Goal: Information Seeking & Learning: Find specific fact

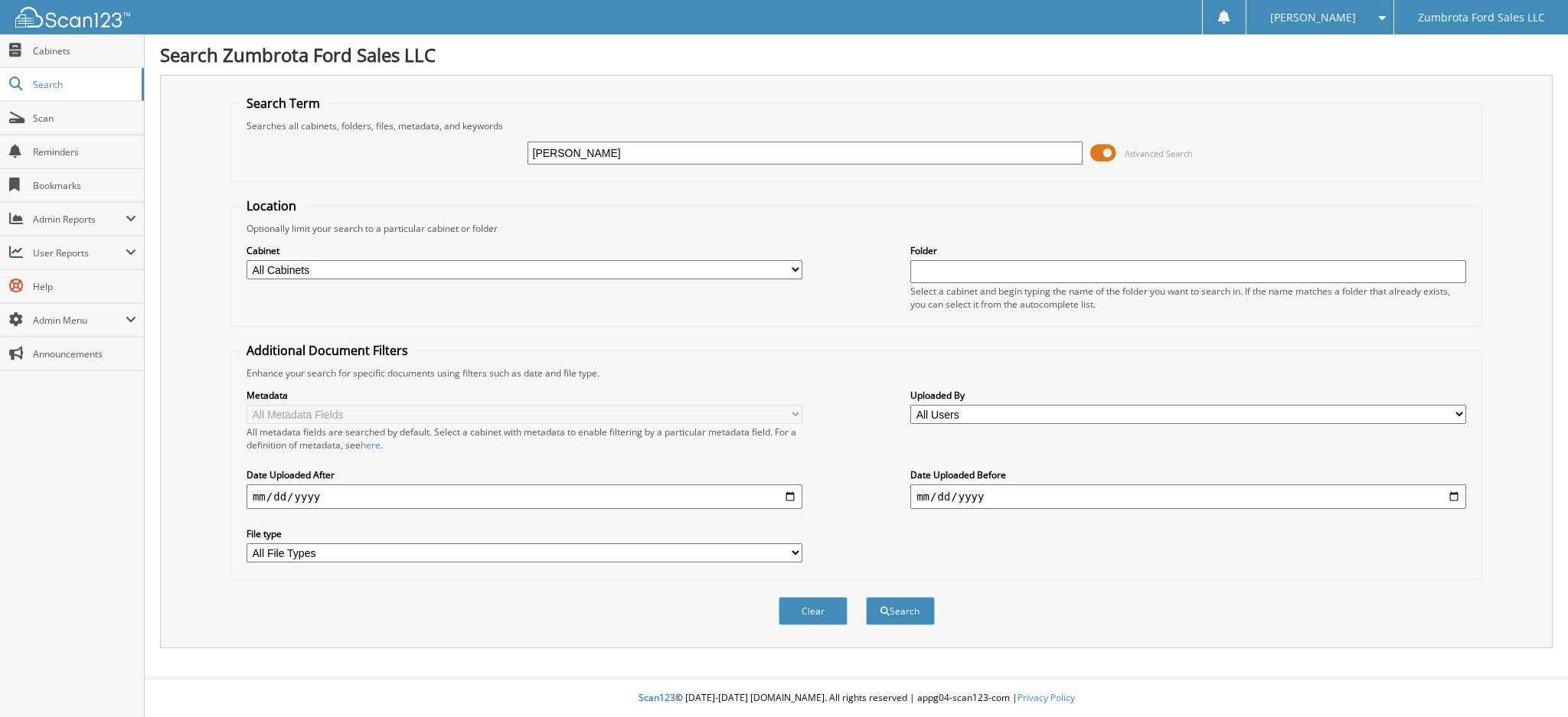
type input "[PERSON_NAME]"
click at [866, 598] on button "Search" at bounding box center [900, 611] width 69 height 28
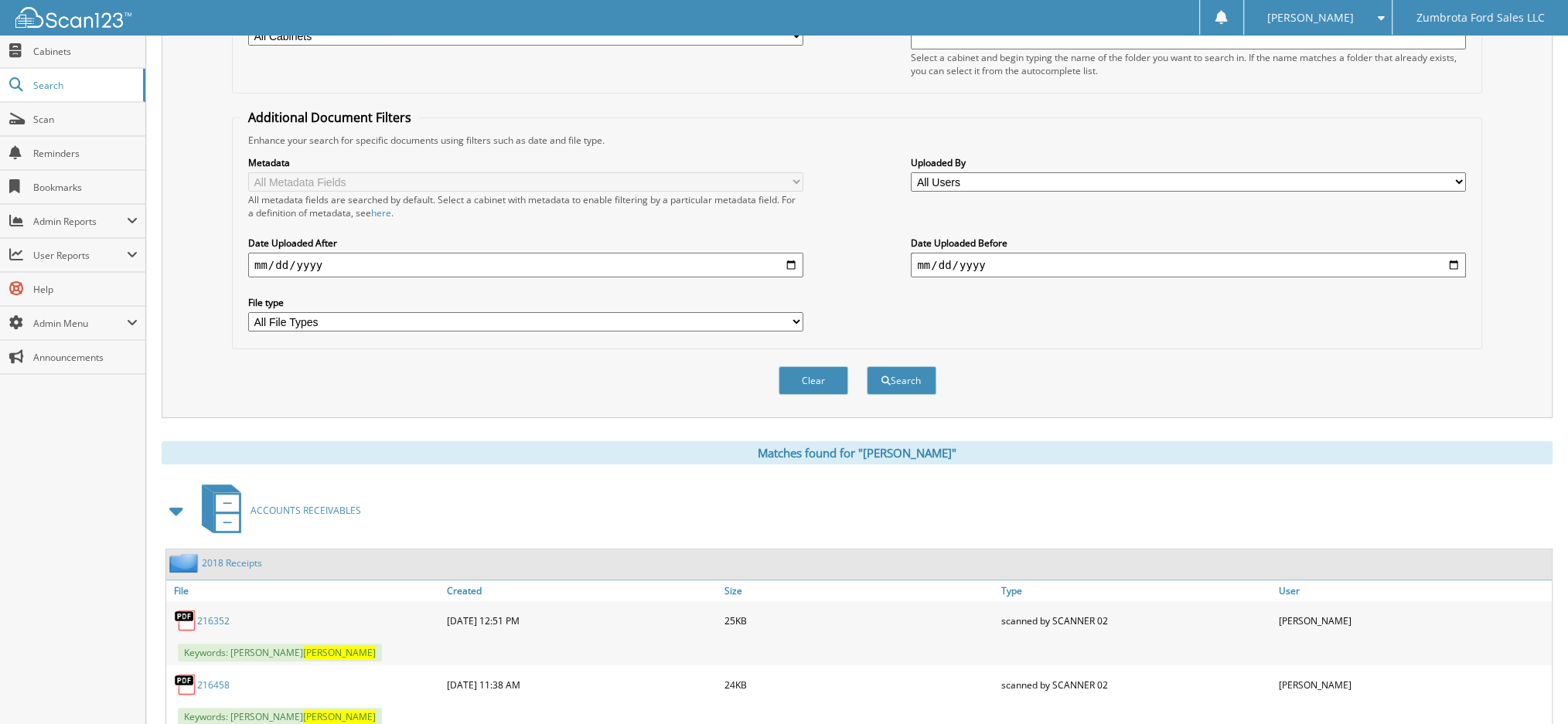
scroll to position [309, 0]
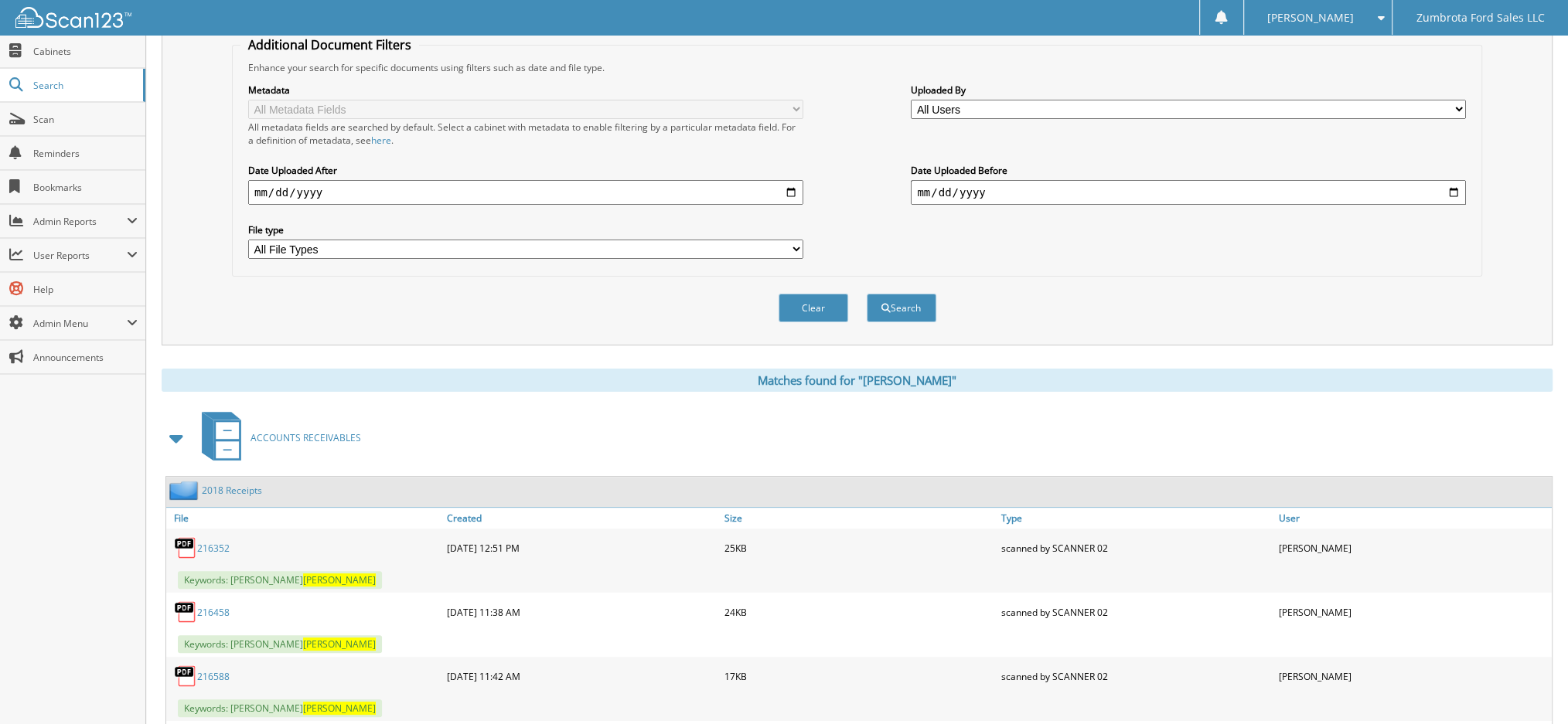
click at [177, 426] on span at bounding box center [176, 438] width 22 height 28
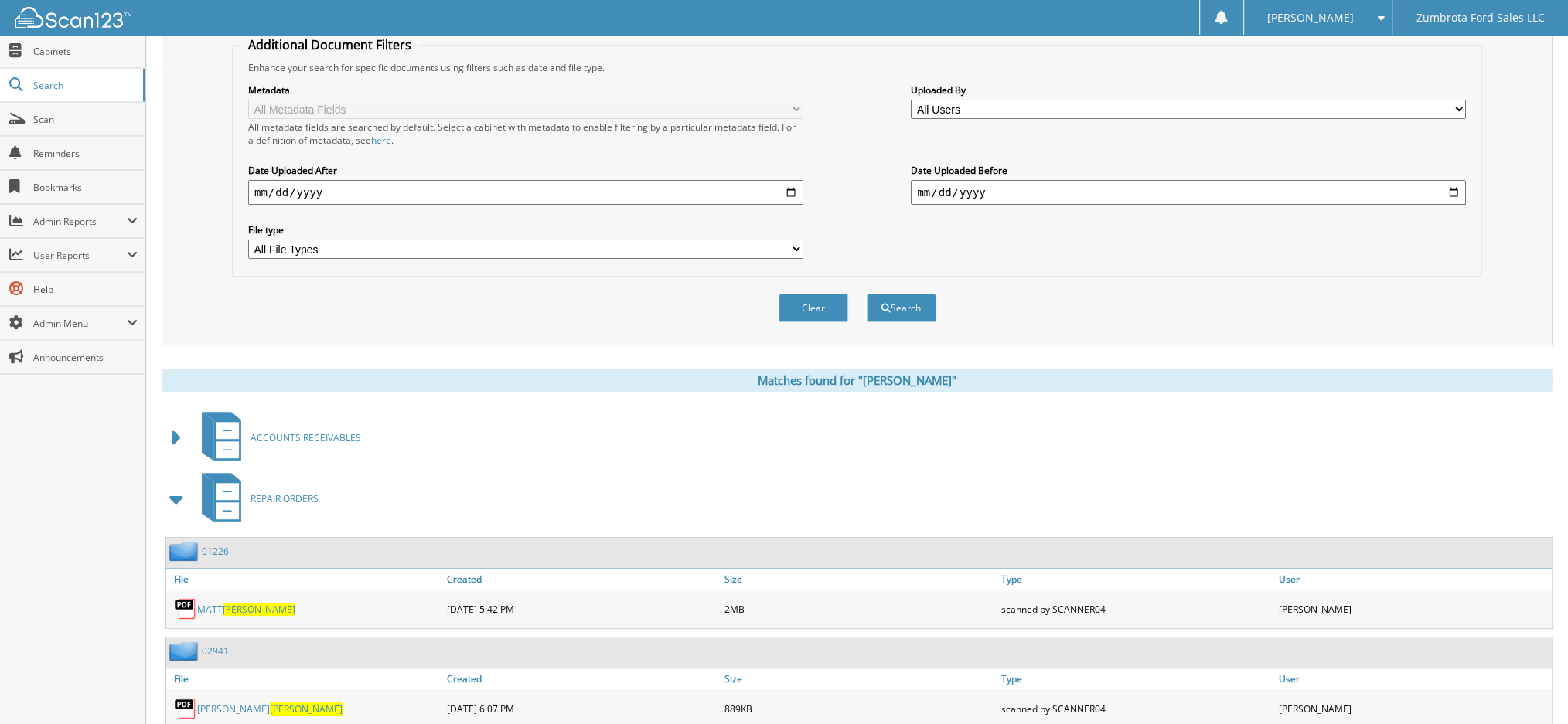
click at [175, 485] on span at bounding box center [176, 499] width 22 height 28
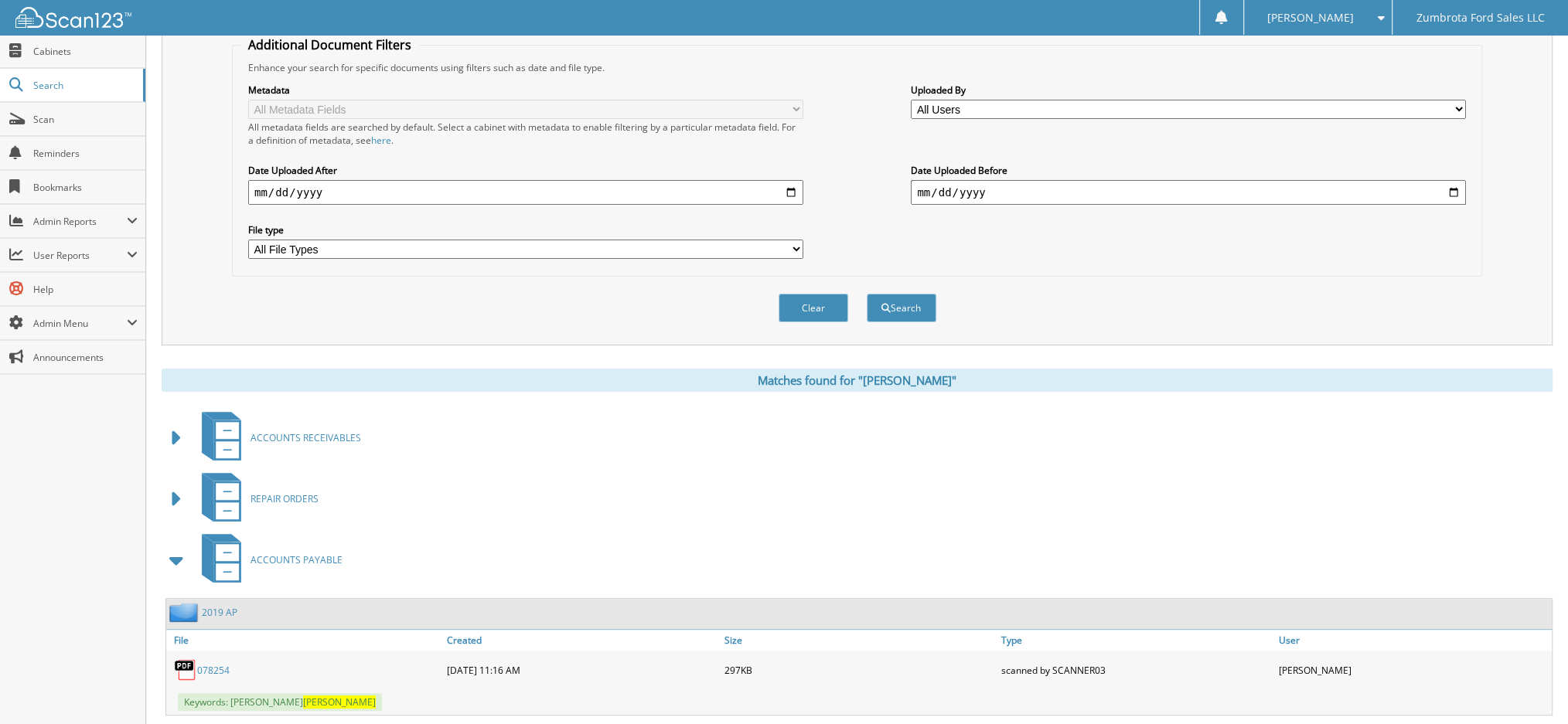
click at [171, 550] on span at bounding box center [176, 561] width 22 height 28
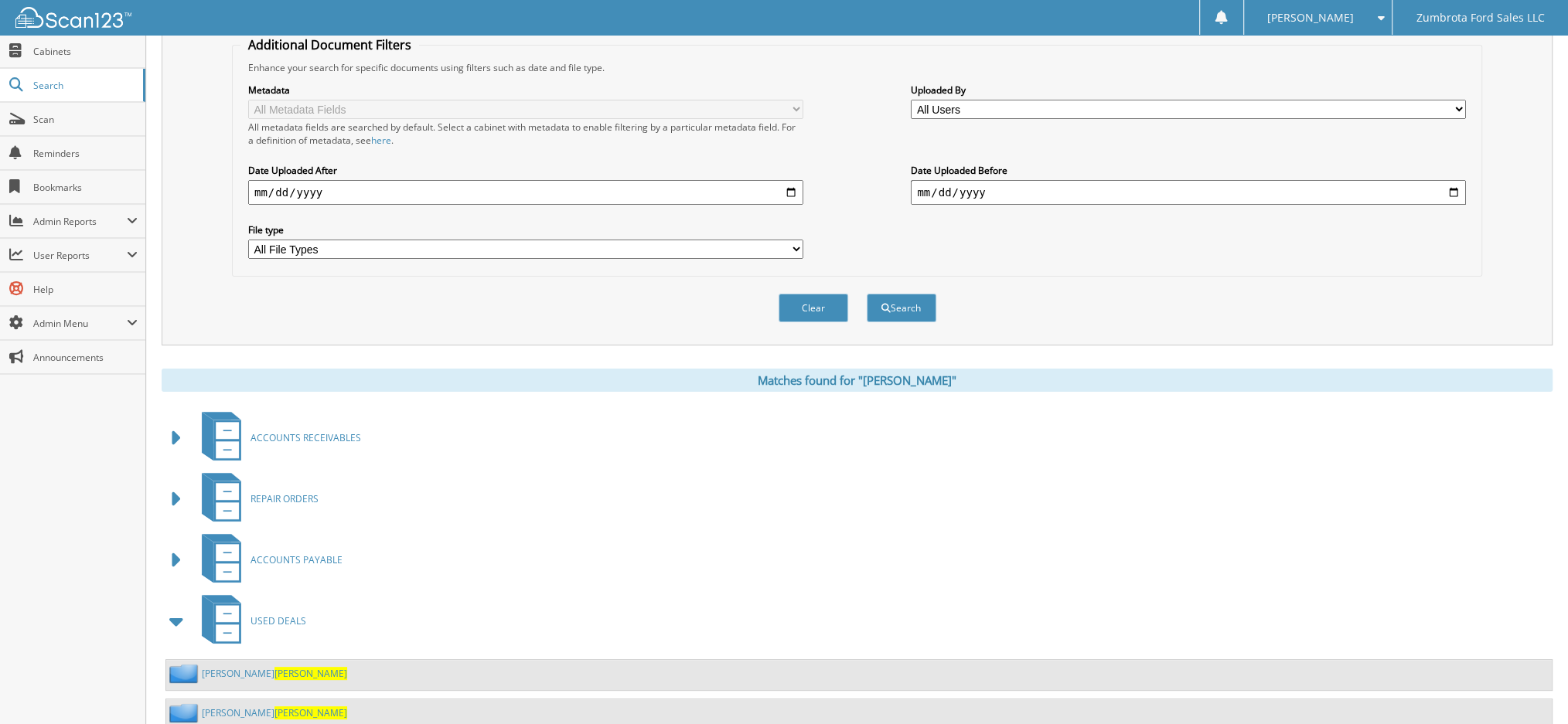
click at [202, 707] on link "JOSIE SVEEN" at bounding box center [273, 713] width 145 height 13
